Goal: Navigation & Orientation: Understand site structure

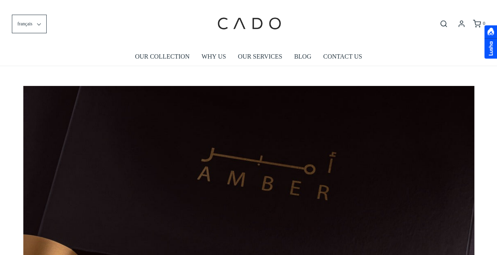
click at [157, 59] on link "OUR COLLECTION" at bounding box center [162, 56] width 55 height 18
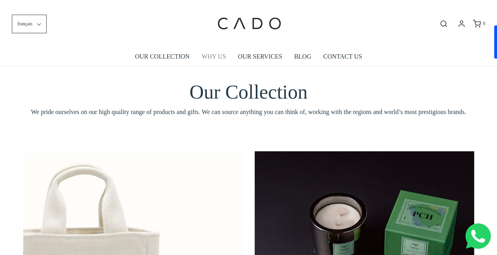
click at [216, 51] on link "WHY US" at bounding box center [214, 56] width 25 height 18
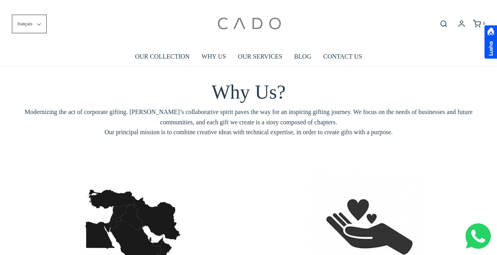
click at [262, 18] on img at bounding box center [248, 24] width 67 height 36
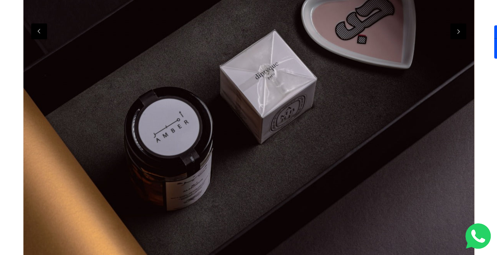
scroll to position [0, 1803]
